Goal: Information Seeking & Learning: Learn about a topic

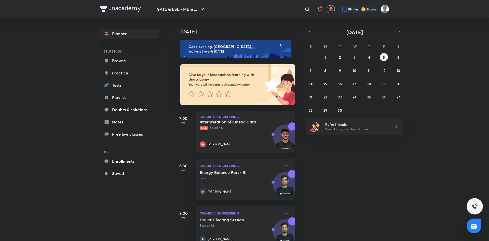
click at [214, 132] on div "Interpretation of Kinetic Data Live Session 6 [PERSON_NAME]" at bounding box center [240, 133] width 80 height 28
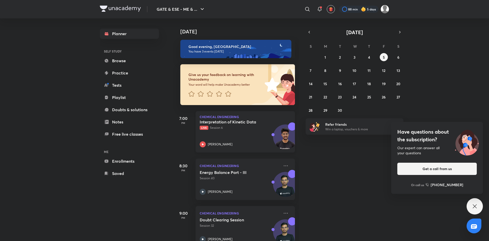
click at [232, 134] on div "Interpretation of Kinetic Data Live Session 6 [PERSON_NAME]" at bounding box center [240, 133] width 80 height 28
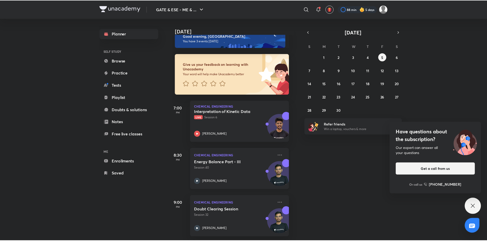
scroll to position [14, 5]
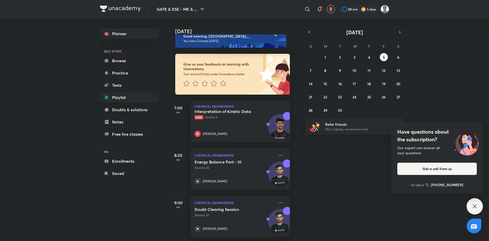
click at [117, 100] on link "Playlist" at bounding box center [129, 97] width 59 height 10
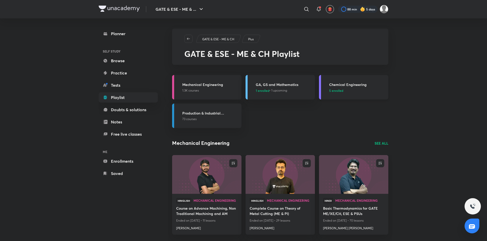
click at [342, 85] on h3 "Chemical Engineering" at bounding box center [357, 84] width 56 height 5
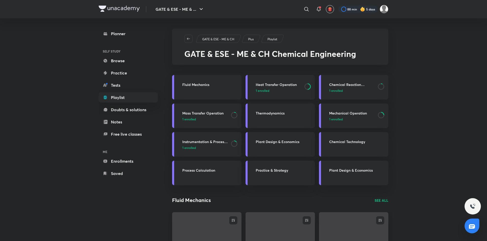
click at [288, 87] on div "Heat Transfer Operation 1 enrolled" at bounding box center [284, 87] width 56 height 11
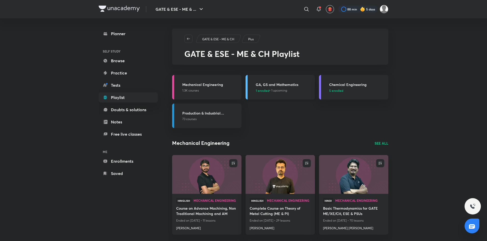
click at [276, 85] on h3 "GA, GS and Mathematics" at bounding box center [284, 84] width 56 height 5
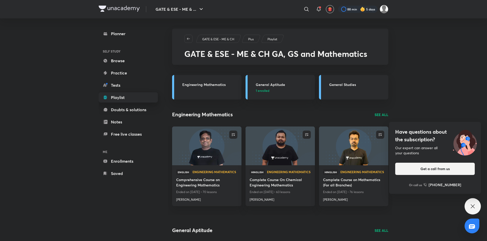
click at [125, 97] on link "Playlist" at bounding box center [128, 97] width 59 height 10
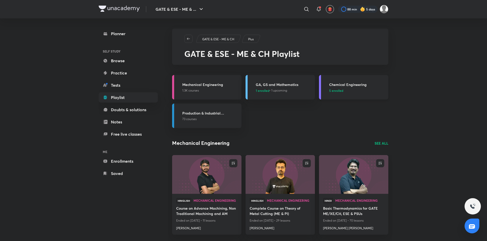
click at [344, 85] on h3 "Chemical Engineering" at bounding box center [357, 84] width 56 height 5
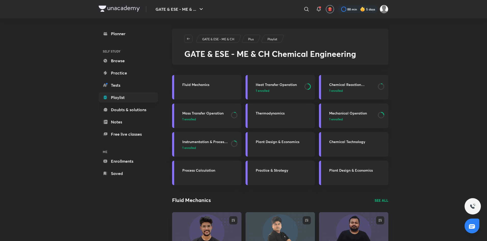
click at [229, 124] on link "Mass Transfer Operation 1 enrolled" at bounding box center [206, 115] width 69 height 24
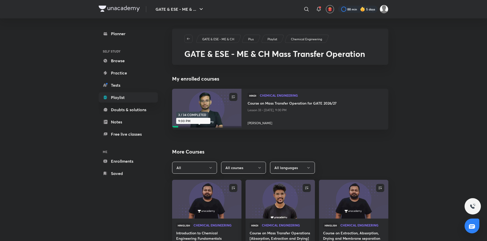
click at [248, 169] on button "All courses" at bounding box center [243, 168] width 45 height 12
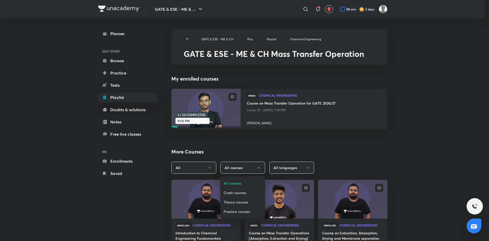
click at [243, 194] on span "Crash courses" at bounding box center [243, 192] width 38 height 5
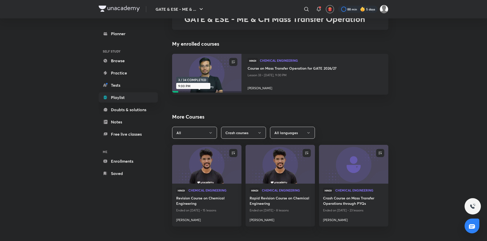
scroll to position [44, 0]
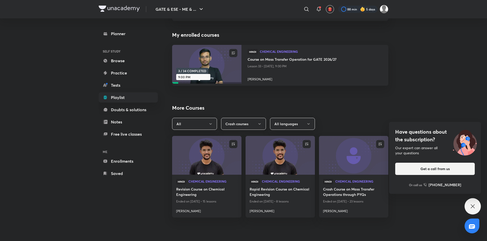
click at [256, 123] on button "Crash courses" at bounding box center [243, 124] width 45 height 12
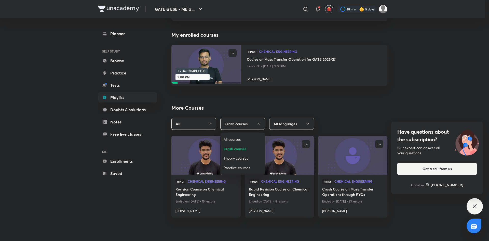
click at [241, 138] on span "All courses" at bounding box center [243, 139] width 38 height 5
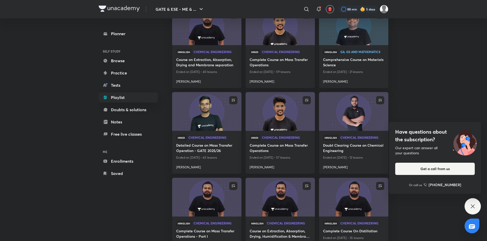
scroll to position [442, 0]
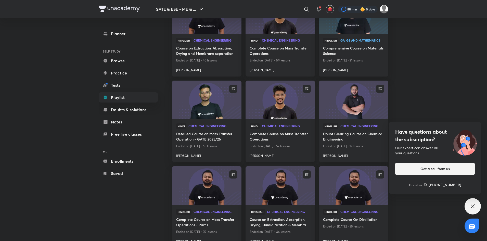
click at [282, 134] on h4 "Complete Course on Mass Transfer Operations" at bounding box center [280, 137] width 61 height 12
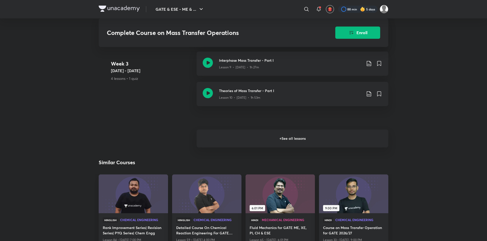
scroll to position [598, 0]
click at [253, 140] on h6 "+ See all lessons" at bounding box center [293, 138] width 192 height 18
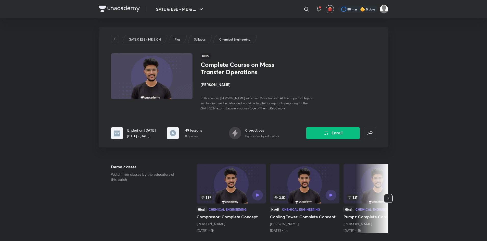
scroll to position [0, 0]
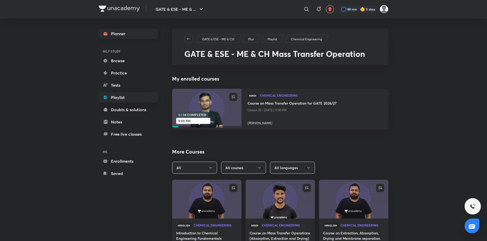
click at [118, 37] on link "Planner" at bounding box center [128, 34] width 59 height 10
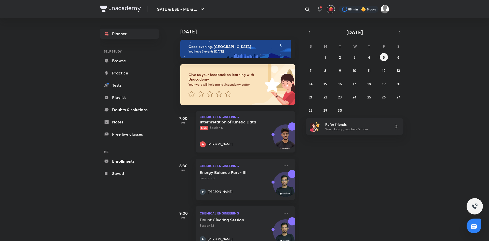
click at [221, 129] on p "Live Session 6" at bounding box center [240, 127] width 80 height 5
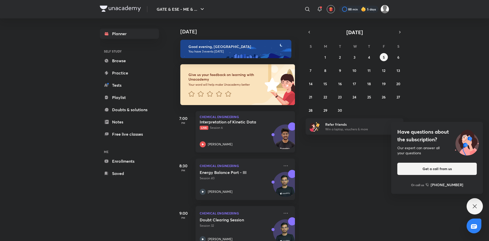
click at [239, 135] on div "Interpretation of Kinetic Data Live Session 6 [PERSON_NAME]" at bounding box center [240, 133] width 80 height 28
